Goal: Task Accomplishment & Management: Manage account settings

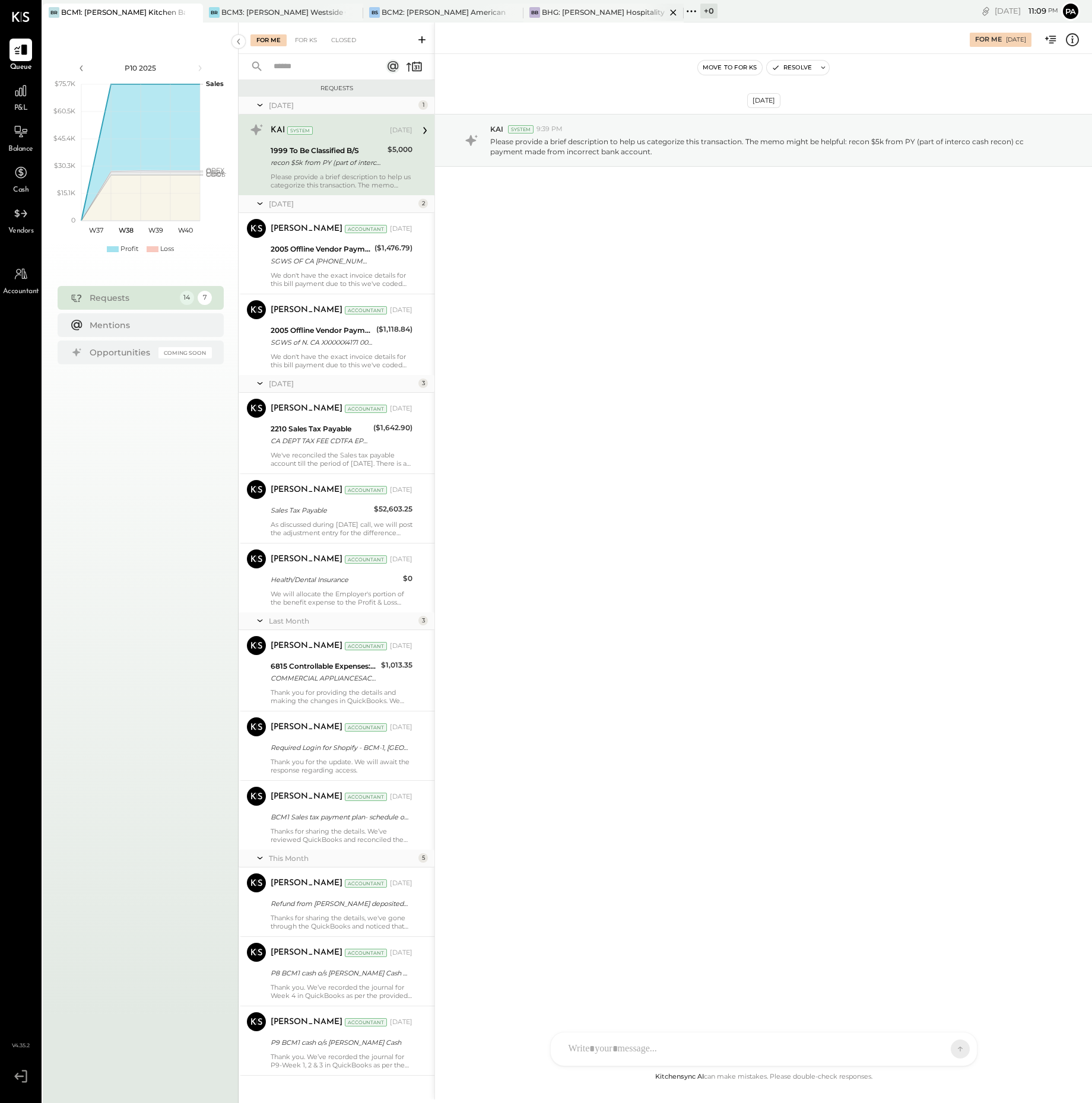
click at [630, 9] on div "BHG: [PERSON_NAME] Hospitality Group, LLC" at bounding box center [603, 12] width 124 height 10
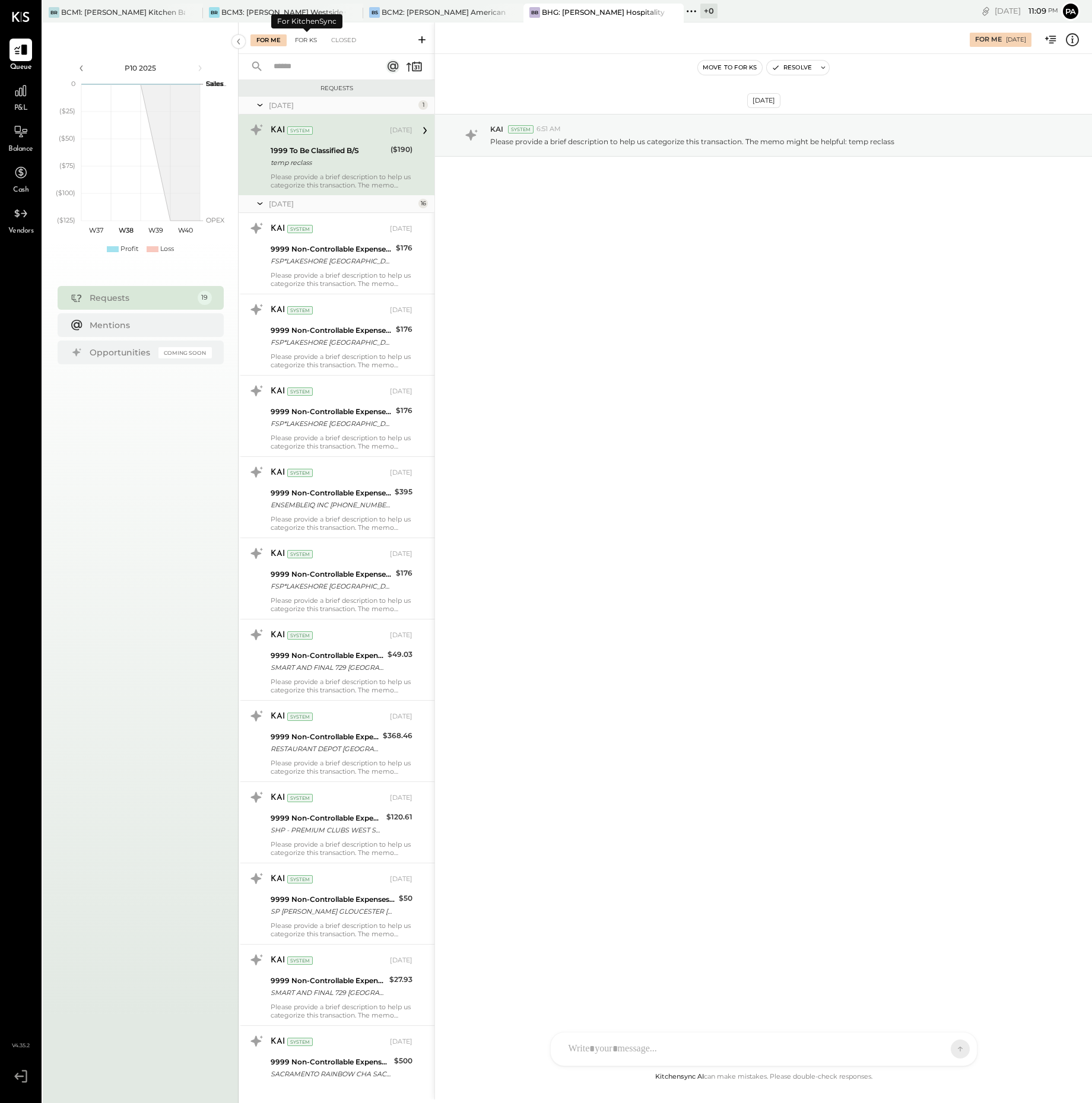
click at [309, 38] on div "For KS" at bounding box center [306, 40] width 34 height 12
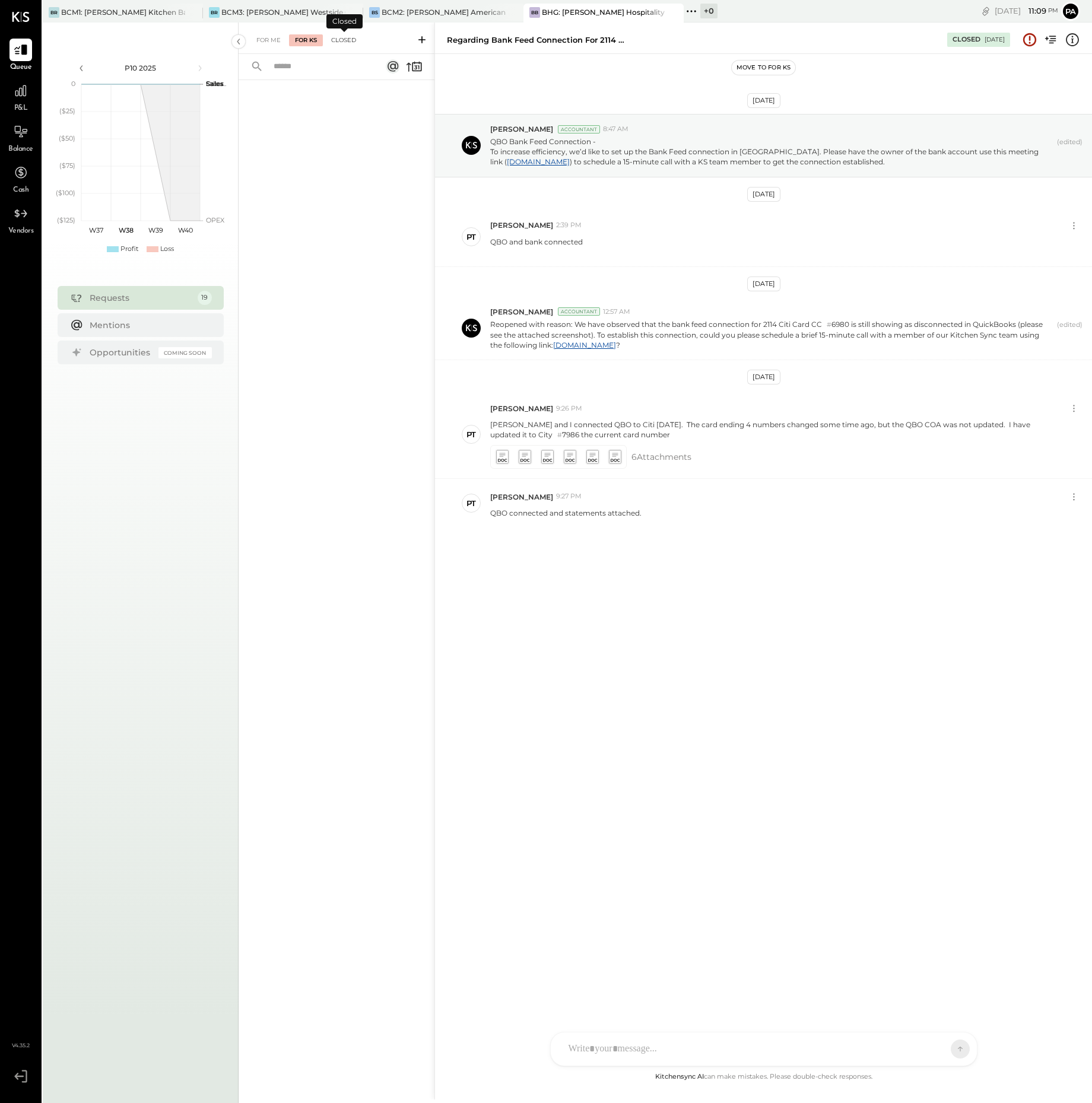
click at [346, 38] on div "Closed" at bounding box center [344, 40] width 37 height 12
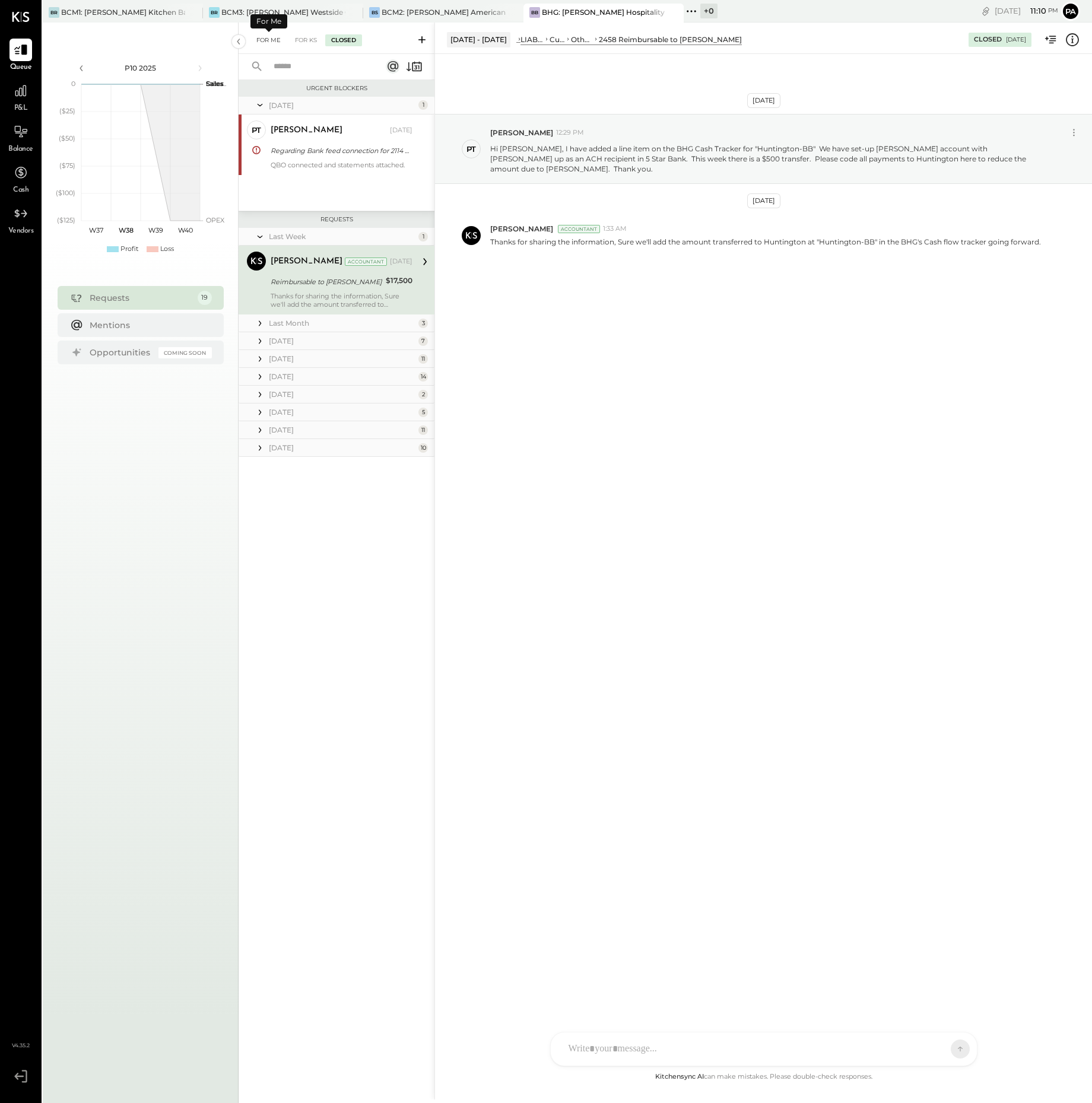
click at [269, 38] on div "For Me" at bounding box center [268, 40] width 36 height 12
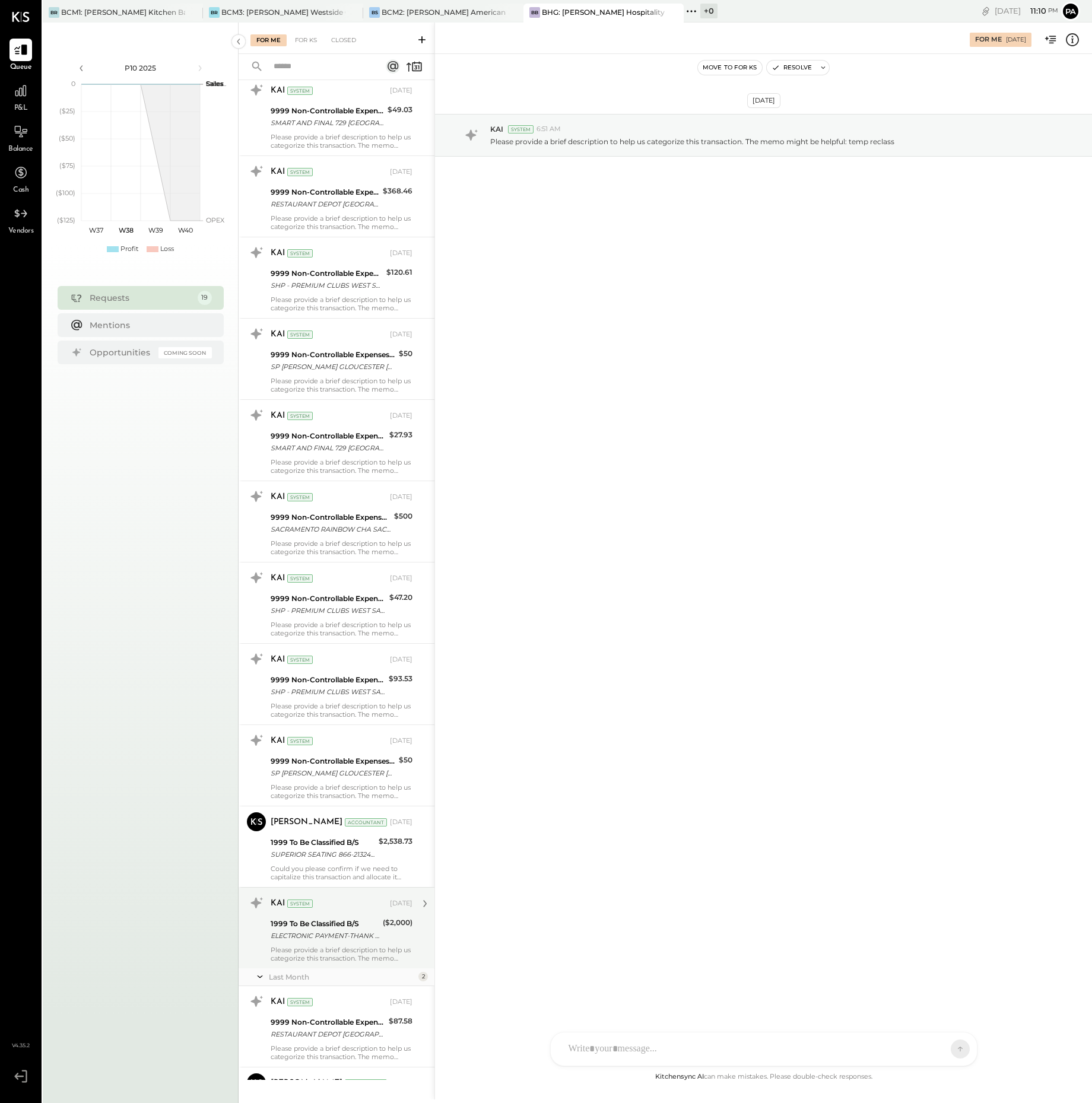
scroll to position [637, 0]
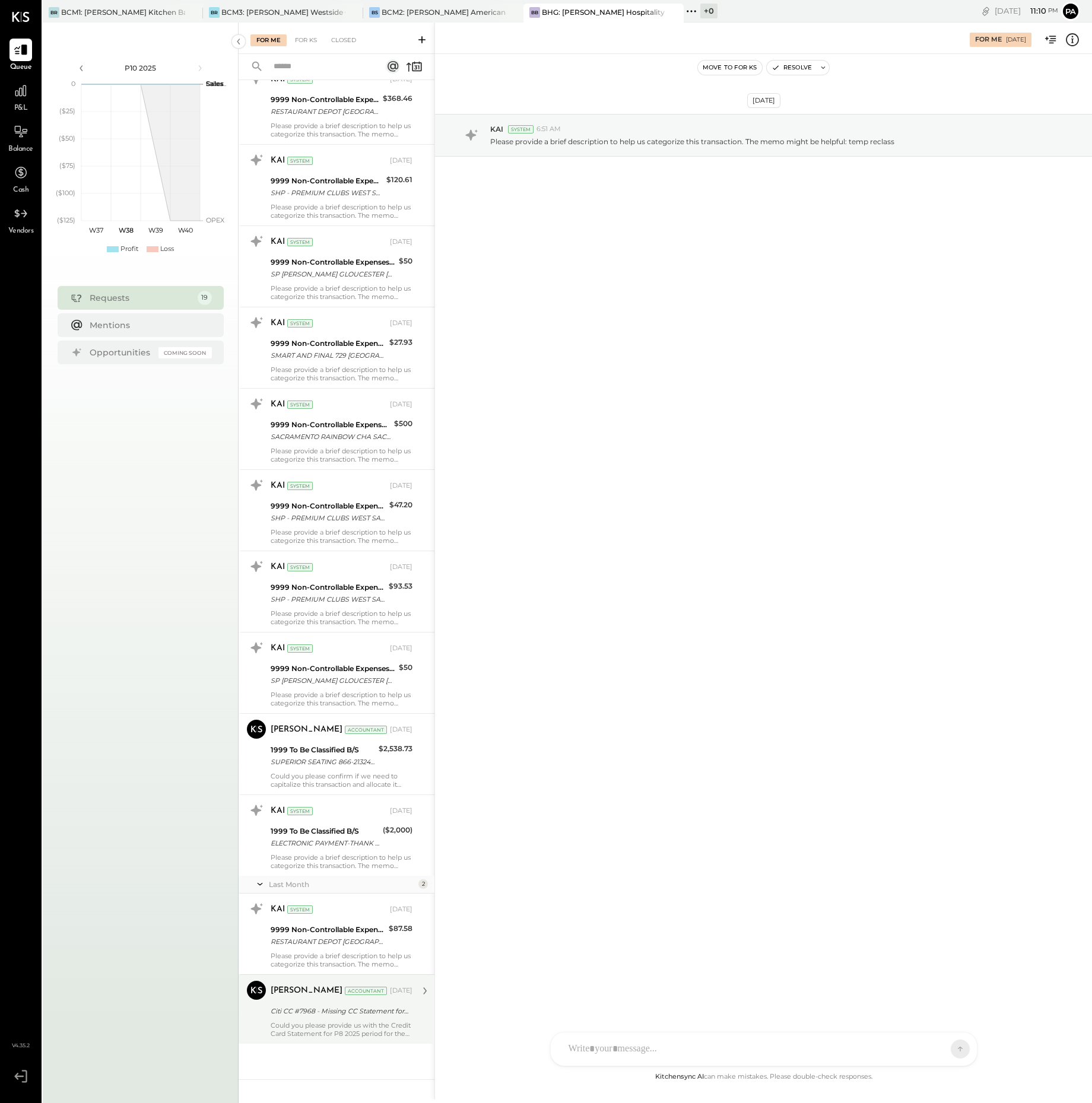
click at [326, 1027] on div "Could you please provide us with the Credit Card Statement for P8 2025 period f…" at bounding box center [342, 1029] width 142 height 16
click at [16, 1077] on icon at bounding box center [18, 1077] width 9 height 7
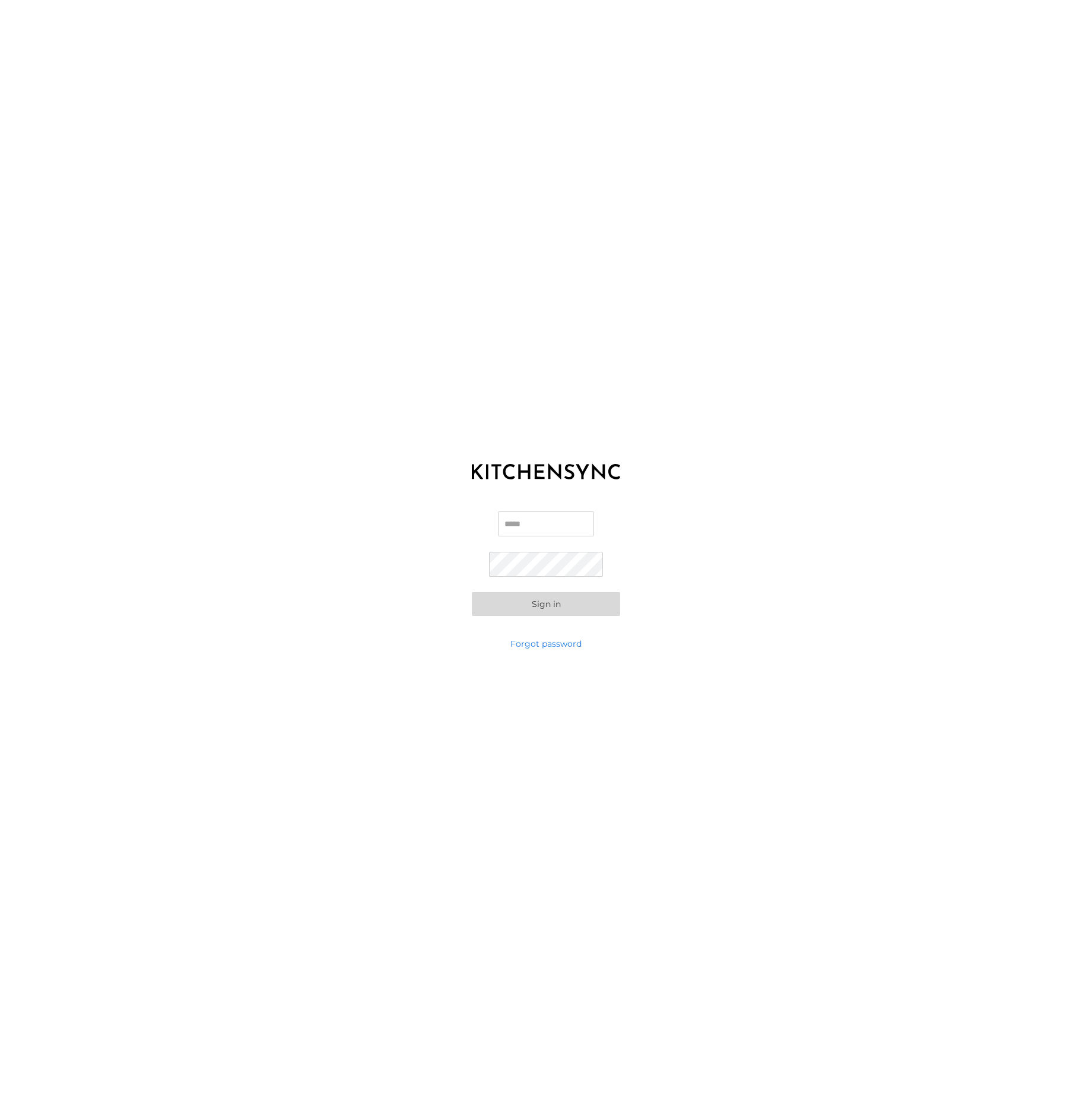
type input "**********"
